Goal: Find contact information: Find contact information

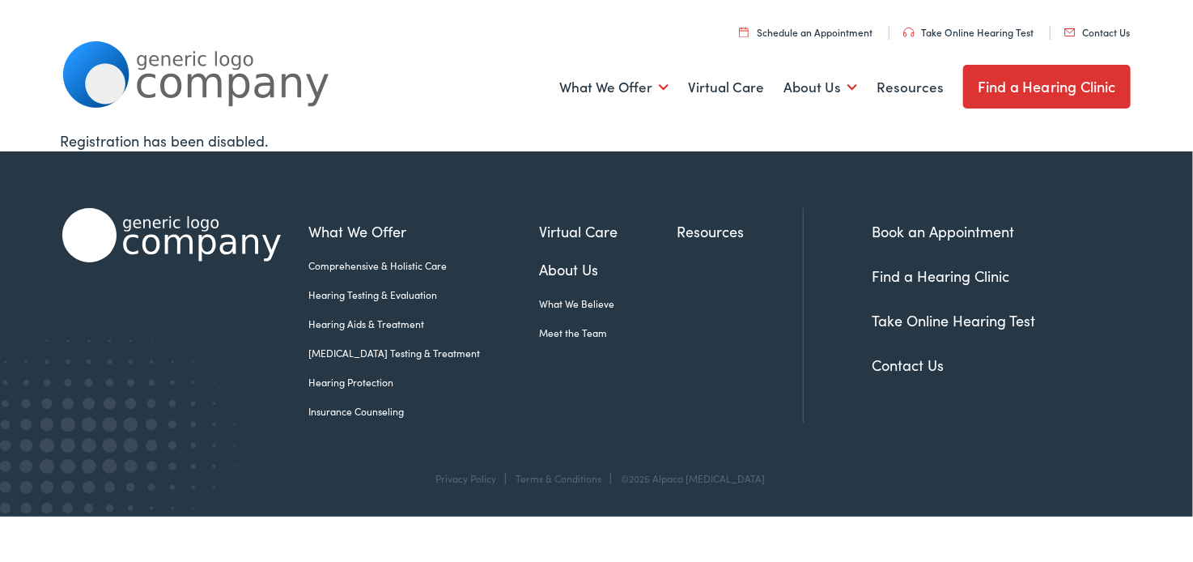
drag, startPoint x: 378, startPoint y: 333, endPoint x: 351, endPoint y: 352, distance: 32.6
drag, startPoint x: 351, startPoint y: 352, endPoint x: 929, endPoint y: 364, distance: 578.0
click at [929, 364] on link "Contact Us" at bounding box center [908, 365] width 72 height 20
